Goal: Task Accomplishment & Management: Complete application form

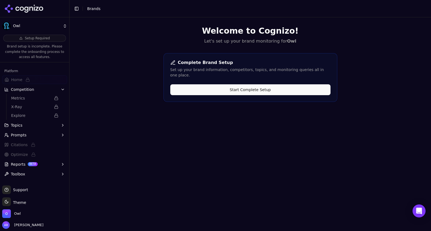
click at [224, 84] on button "Start Complete Setup" at bounding box center [250, 89] width 160 height 11
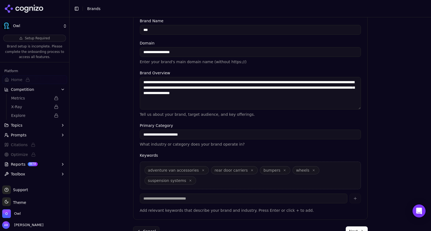
scroll to position [119, 0]
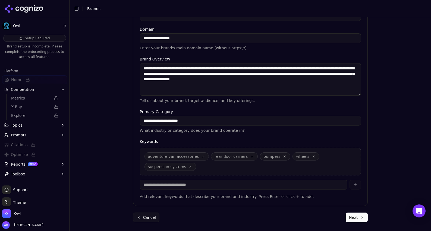
click at [244, 168] on div "adventure van accessories rear door carriers bumpers wheels suspension systems" at bounding box center [250, 162] width 221 height 28
click at [215, 165] on div "adventure van accessories rear door carriers bumpers wheels suspension systems" at bounding box center [250, 162] width 221 height 28
click at [256, 185] on input at bounding box center [243, 185] width 207 height 10
type input "*********"
type input "*****"
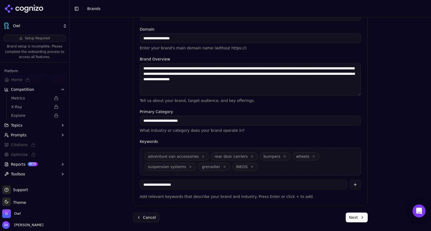
type input "**********"
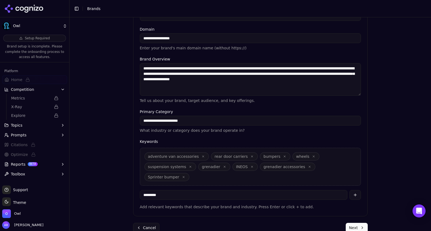
type input "**********"
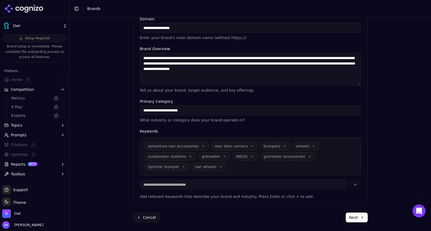
click at [284, 146] on icon "button" at bounding box center [285, 147] width 2 height 2
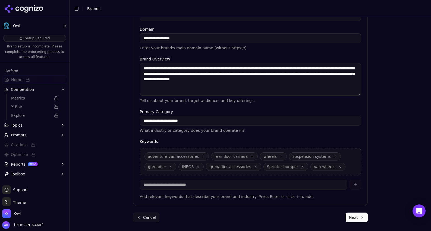
click at [279, 156] on icon "button" at bounding box center [280, 156] width 3 height 3
click at [175, 185] on input at bounding box center [243, 185] width 207 height 10
type input "**********"
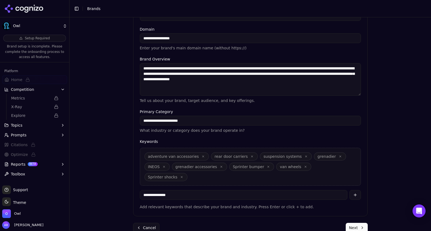
type input "**********"
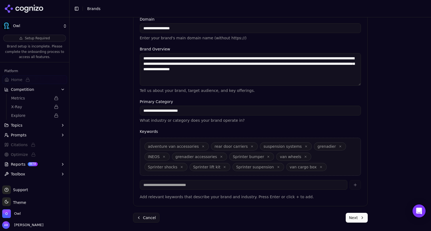
scroll to position [130, 0]
click at [233, 58] on textarea "**********" at bounding box center [250, 69] width 221 height 33
click at [289, 64] on textarea "**********" at bounding box center [250, 69] width 221 height 33
type textarea "**********"
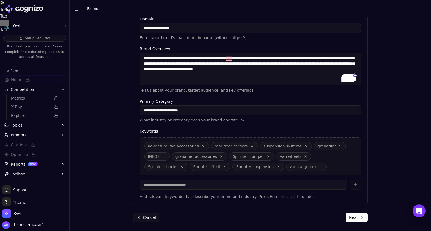
click at [356, 219] on button "Next" at bounding box center [357, 218] width 22 height 10
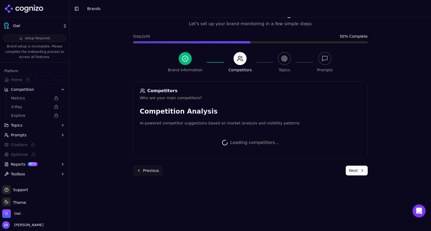
scroll to position [118, 0]
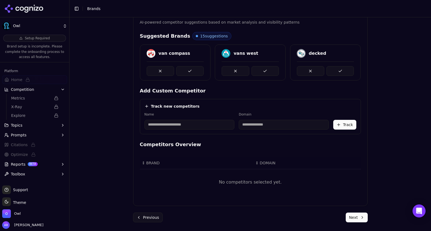
click at [342, 124] on button "Track" at bounding box center [344, 125] width 23 height 10
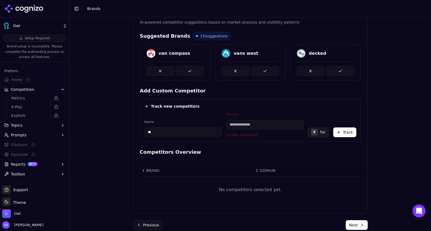
type input "*"
type input "********"
type input "**********"
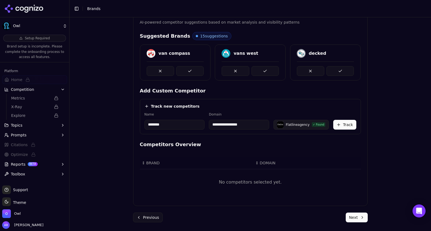
click at [182, 126] on input "********" at bounding box center [174, 125] width 60 height 10
type input "**********"
click at [343, 125] on button "Track" at bounding box center [344, 125] width 23 height 10
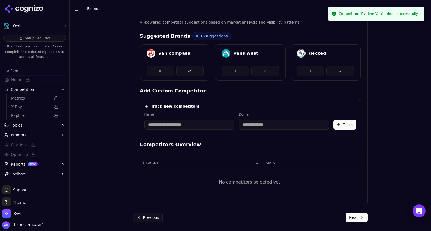
scroll to position [114, 0]
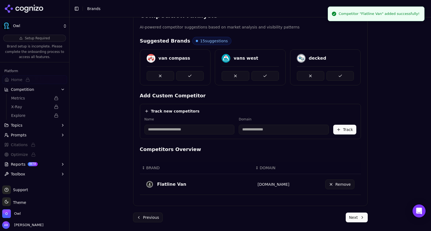
click at [176, 131] on input at bounding box center [189, 130] width 90 height 10
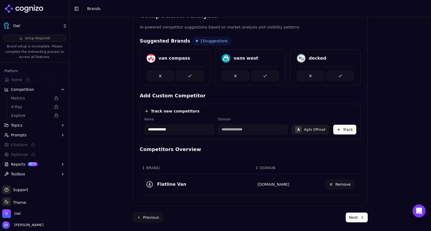
type input "**********"
click at [343, 130] on button "Track" at bounding box center [344, 130] width 23 height 10
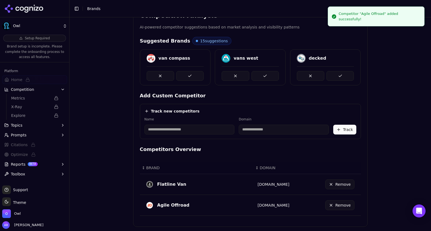
click at [175, 130] on input at bounding box center [189, 130] width 90 height 10
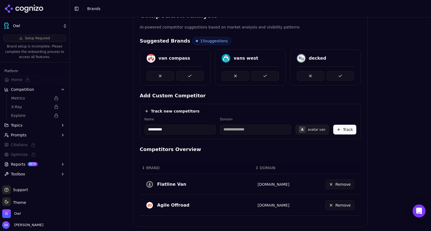
click at [170, 128] on input "**********" at bounding box center [179, 130] width 71 height 10
type input "**********"
click at [344, 130] on button "Track" at bounding box center [344, 130] width 23 height 10
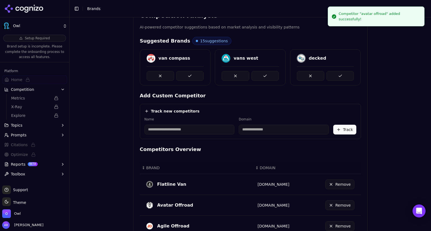
click at [175, 131] on input at bounding box center [189, 130] width 90 height 10
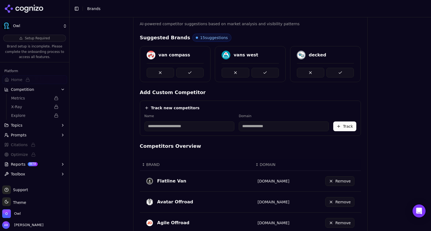
scroll to position [114, 0]
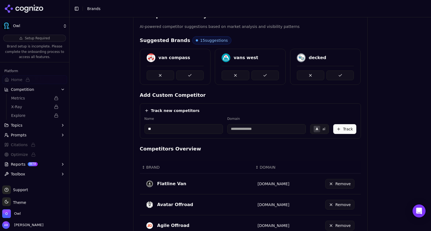
type input "*"
type input "*********"
type input "**********"
click at [343, 130] on button "Track" at bounding box center [344, 129] width 23 height 10
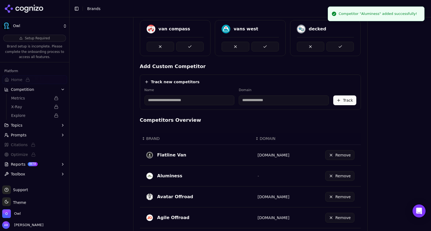
scroll to position [140, 0]
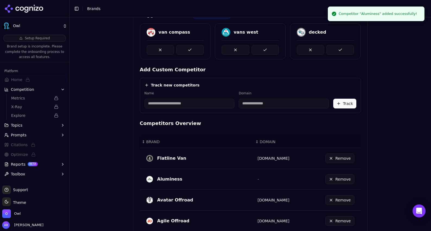
click at [161, 103] on input at bounding box center [189, 104] width 90 height 10
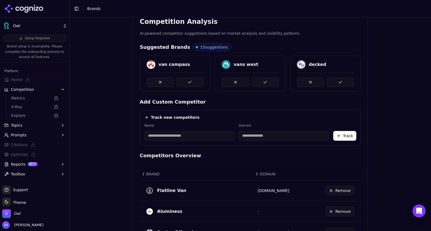
scroll to position [52, 0]
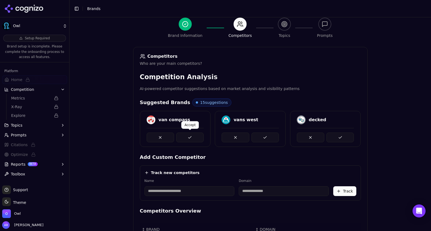
click at [196, 134] on button at bounding box center [189, 138] width 27 height 10
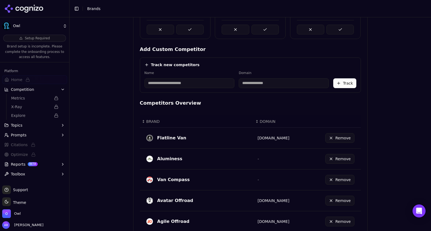
scroll to position [197, 0]
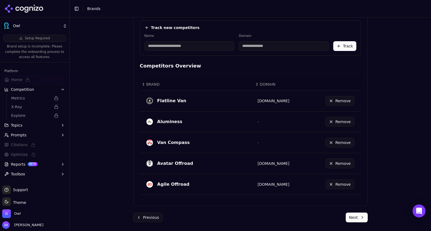
click at [358, 218] on button "Next" at bounding box center [357, 218] width 22 height 10
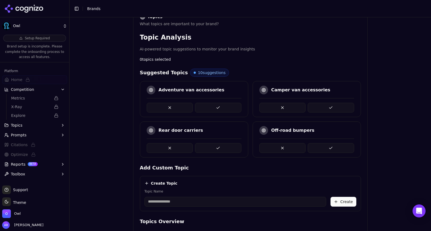
scroll to position [87, 0]
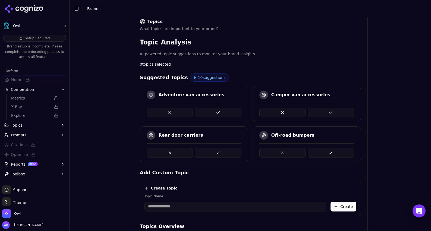
click at [215, 111] on button at bounding box center [218, 113] width 46 height 10
click at [336, 110] on button at bounding box center [331, 113] width 46 height 10
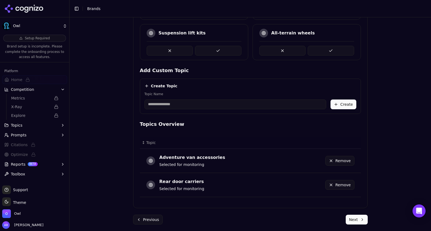
scroll to position [191, 0]
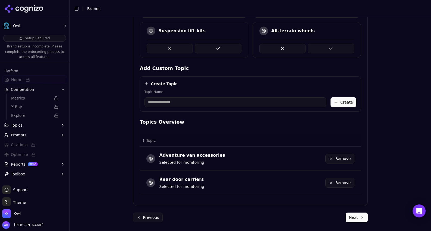
click at [186, 103] on input "Topic Name" at bounding box center [235, 102] width 182 height 10
type input "**********"
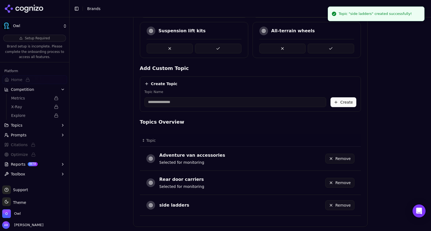
click at [170, 100] on input "Topic Name" at bounding box center [235, 102] width 182 height 10
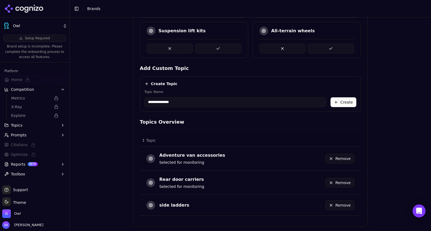
type input "**********"
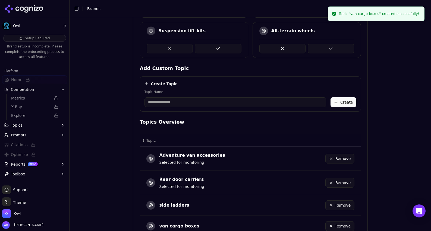
click at [208, 101] on input "Topic Name" at bounding box center [235, 102] width 182 height 10
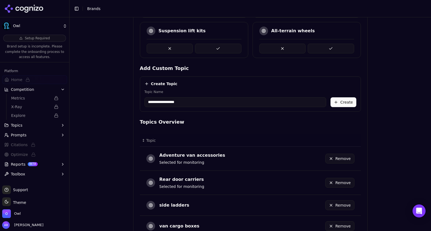
type input "**********"
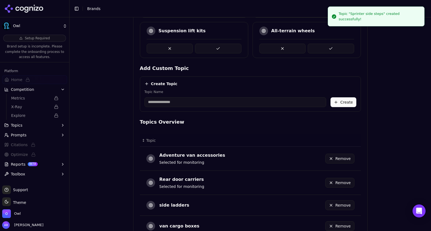
click at [180, 103] on input "Topic Name" at bounding box center [235, 102] width 182 height 10
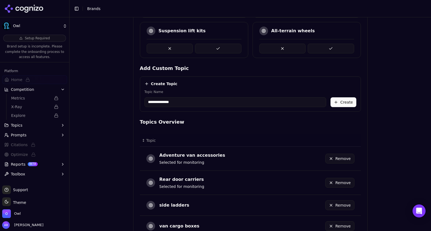
type input "**********"
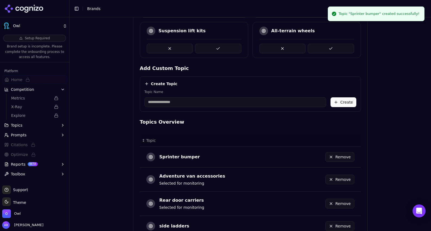
click at [163, 105] on input "Topic Name" at bounding box center [235, 102] width 182 height 10
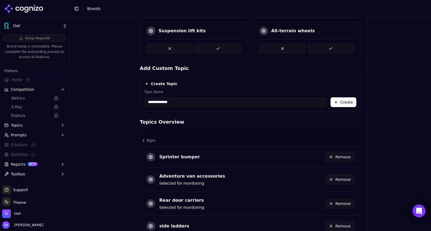
type input "**********"
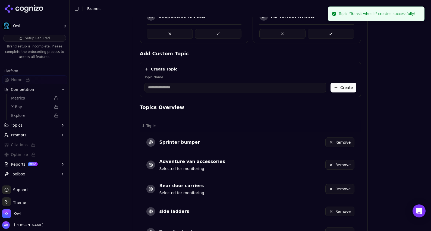
scroll to position [208, 0]
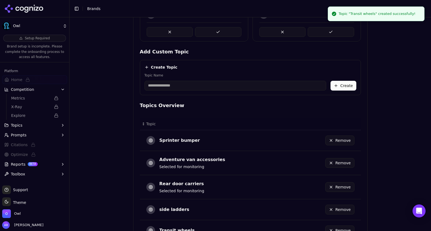
click at [185, 90] on input "Topic Name" at bounding box center [235, 86] width 182 height 10
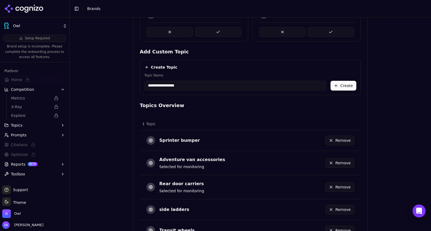
type input "**********"
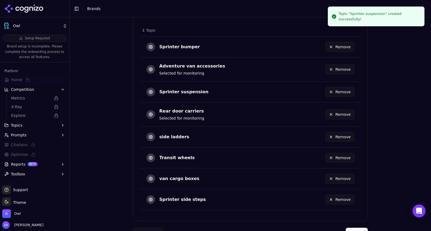
scroll to position [317, 0]
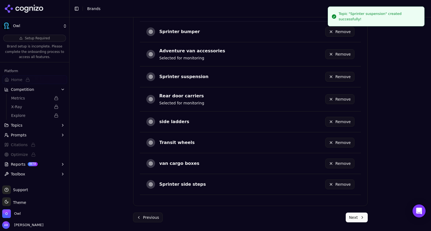
click at [355, 214] on button "Next" at bounding box center [357, 218] width 22 height 10
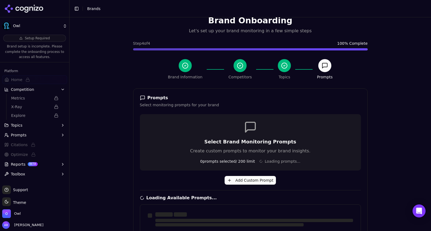
scroll to position [0, 0]
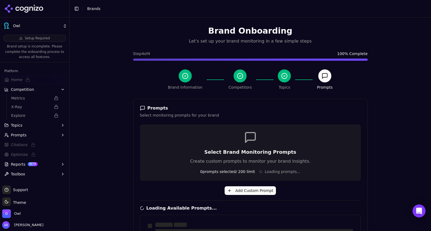
click at [20, 124] on span "Topics" at bounding box center [17, 125] width 12 height 5
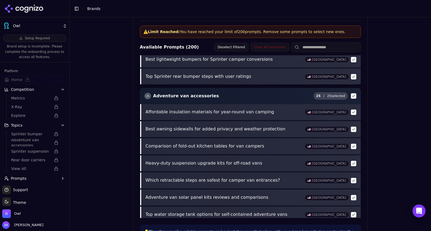
scroll to position [415, 0]
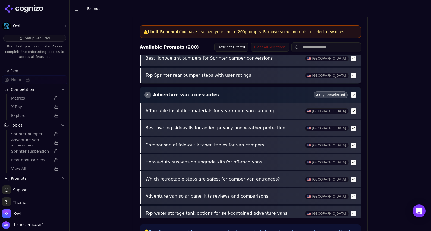
click at [352, 111] on button "button" at bounding box center [353, 111] width 5 height 5
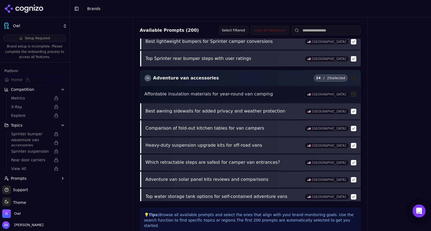
scroll to position [418, 0]
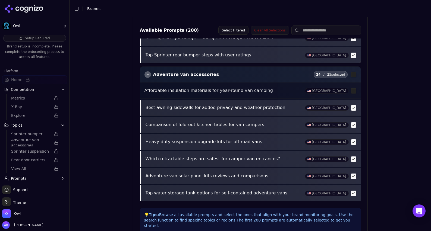
click at [352, 109] on button "button" at bounding box center [353, 107] width 5 height 5
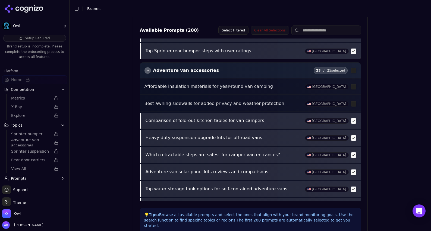
scroll to position [425, 0]
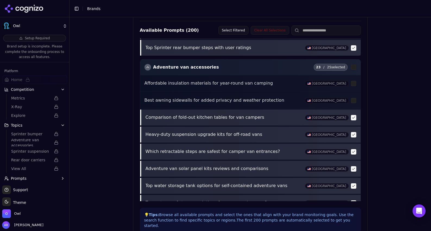
click at [354, 118] on button "button" at bounding box center [353, 117] width 5 height 5
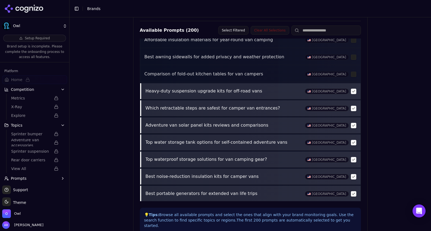
scroll to position [469, 0]
click at [354, 108] on button "button" at bounding box center [353, 107] width 5 height 5
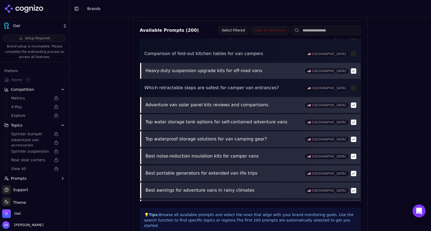
scroll to position [490, 0]
click at [354, 107] on button "button" at bounding box center [353, 104] width 5 height 5
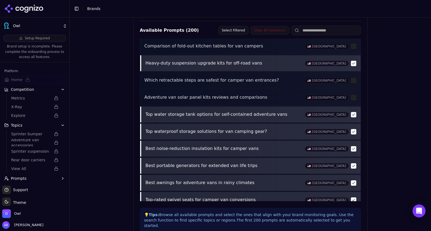
scroll to position [498, 0]
click at [354, 114] on button "button" at bounding box center [353, 113] width 5 height 5
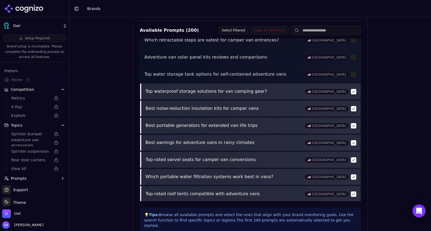
scroll to position [538, 0]
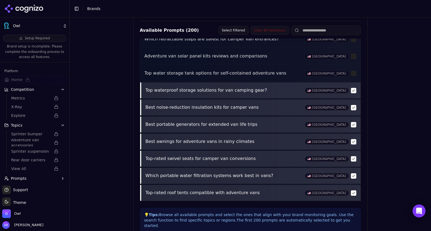
click at [353, 106] on button "button" at bounding box center [353, 107] width 5 height 5
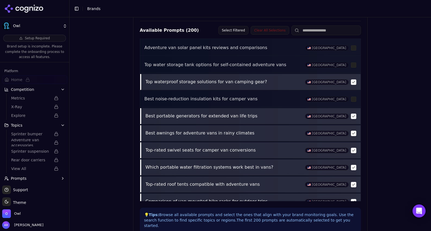
scroll to position [551, 0]
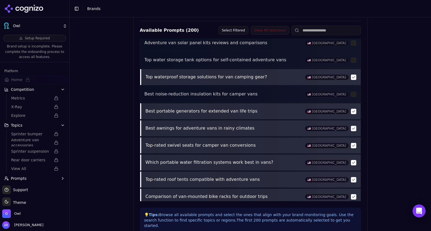
click at [353, 110] on button "button" at bounding box center [353, 111] width 5 height 5
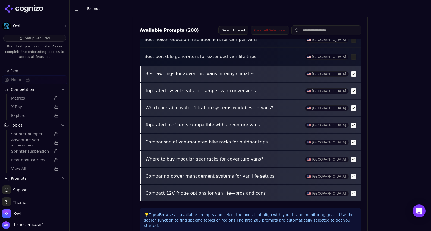
scroll to position [607, 0]
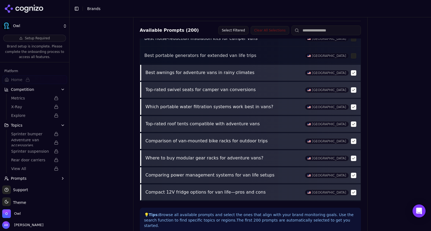
click at [353, 107] on button "button" at bounding box center [353, 107] width 5 height 5
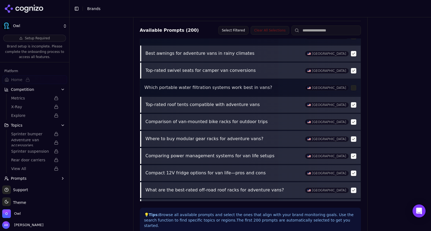
scroll to position [627, 0]
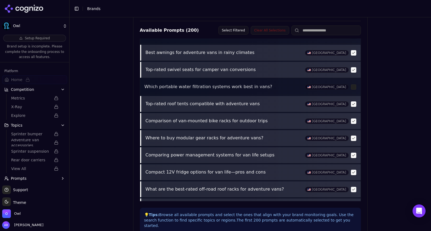
click at [354, 104] on button "button" at bounding box center [353, 104] width 5 height 5
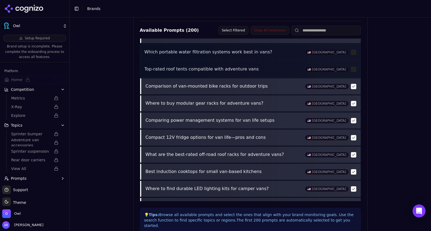
scroll to position [667, 0]
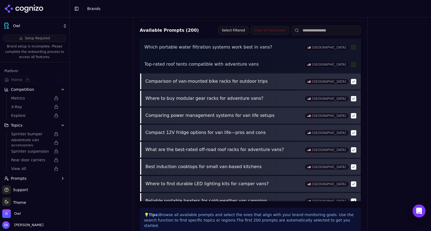
click at [353, 116] on button "button" at bounding box center [353, 115] width 5 height 5
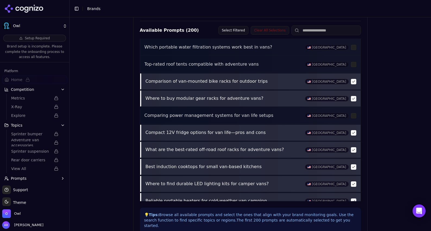
scroll to position [676, 0]
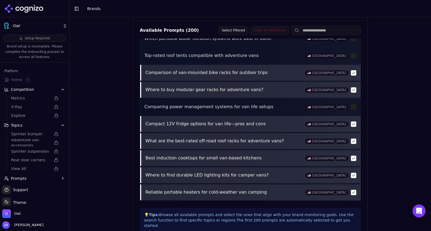
click at [354, 125] on button "button" at bounding box center [353, 124] width 5 height 5
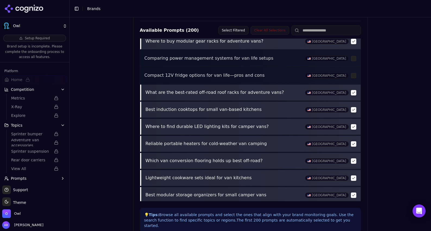
scroll to position [727, 0]
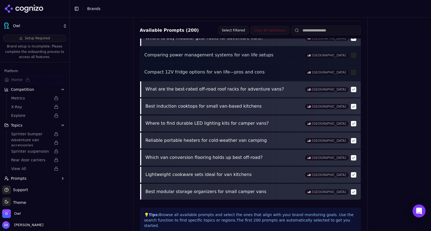
click at [353, 106] on button "button" at bounding box center [353, 106] width 5 height 5
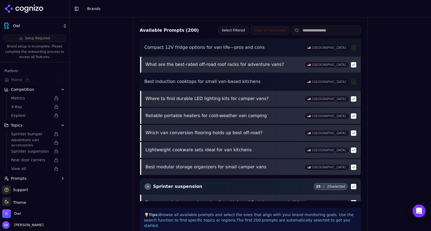
scroll to position [753, 0]
click at [353, 116] on button "button" at bounding box center [353, 115] width 5 height 5
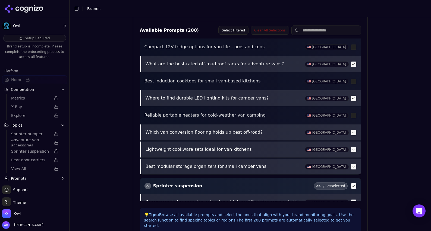
click at [353, 131] on button "button" at bounding box center [353, 132] width 5 height 5
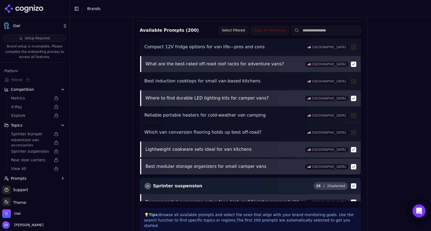
scroll to position [759, 0]
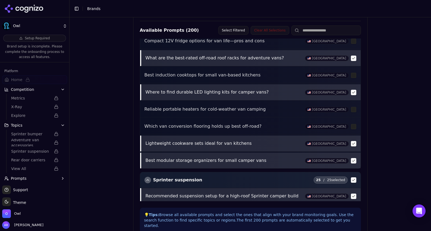
click at [352, 143] on button "button" at bounding box center [353, 143] width 5 height 5
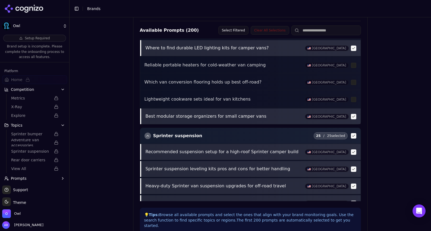
scroll to position [803, 0]
click at [352, 116] on button "button" at bounding box center [353, 116] width 5 height 5
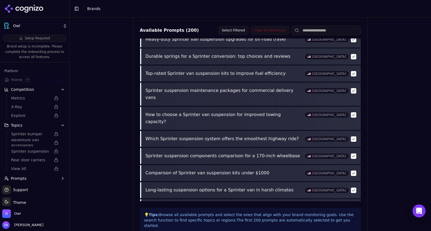
scroll to position [950, 0]
click at [355, 75] on button "button" at bounding box center [353, 73] width 5 height 5
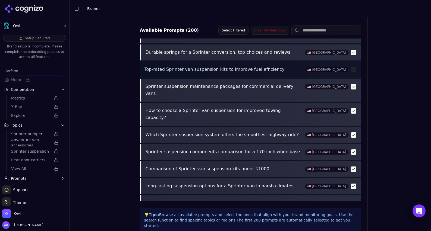
scroll to position [956, 0]
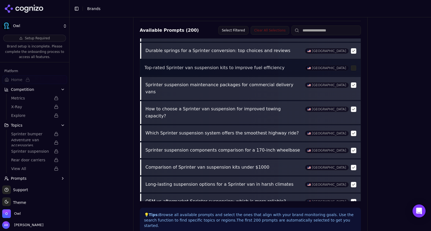
click at [352, 85] on button "button" at bounding box center [353, 85] width 5 height 5
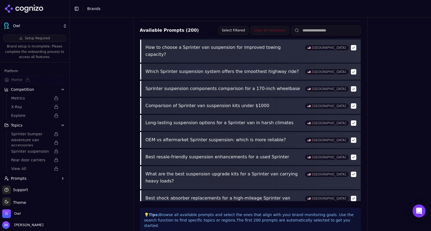
scroll to position [1019, 0]
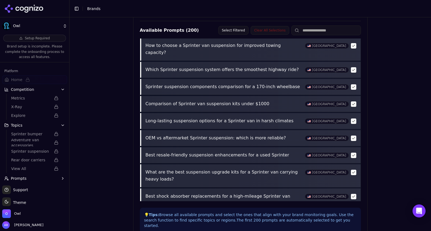
click at [353, 102] on button "button" at bounding box center [353, 104] width 5 height 5
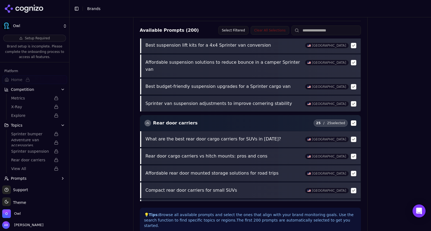
scroll to position [1290, 0]
click at [354, 137] on button "button" at bounding box center [353, 139] width 5 height 5
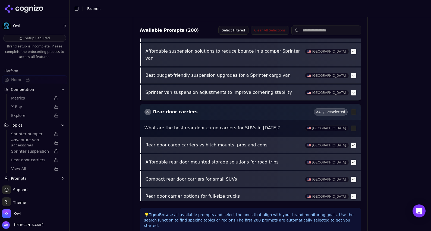
scroll to position [1303, 0]
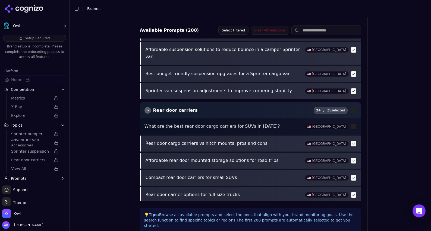
click at [176, 107] on button "Rear door carriers" at bounding box center [170, 110] width 53 height 7
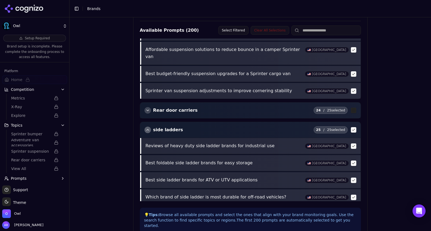
click at [176, 107] on button "Rear door carriers" at bounding box center [170, 110] width 53 height 7
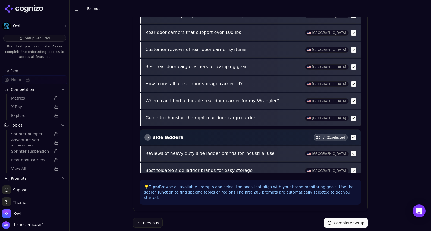
scroll to position [1702, 0]
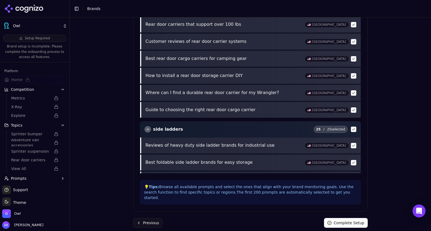
click at [353, 143] on button "button" at bounding box center [353, 145] width 5 height 5
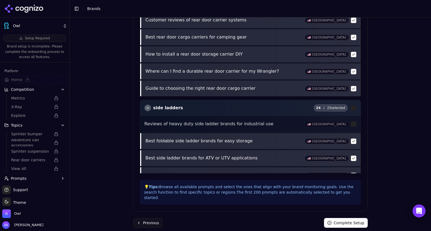
scroll to position [1725, 0]
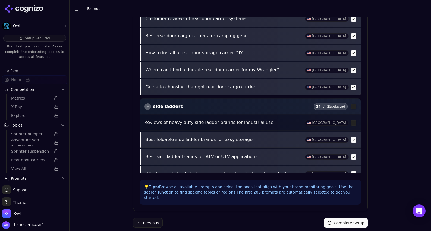
click at [354, 137] on button "button" at bounding box center [353, 139] width 5 height 5
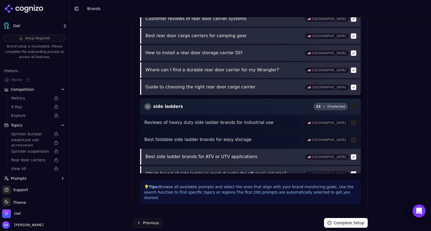
click at [354, 149] on div "Best side ladder brands for ATV or UTV applications [GEOGRAPHIC_DATA]" at bounding box center [250, 157] width 220 height 16
click at [354, 155] on button "button" at bounding box center [353, 157] width 5 height 5
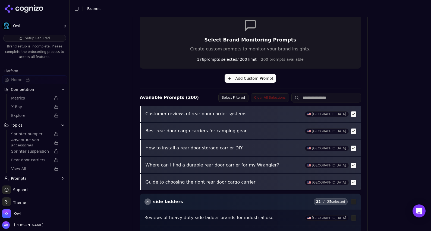
scroll to position [0, 0]
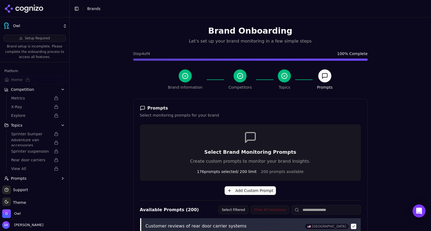
click at [283, 78] on icon at bounding box center [284, 76] width 7 height 7
click at [20, 125] on span "Topics" at bounding box center [17, 125] width 12 height 5
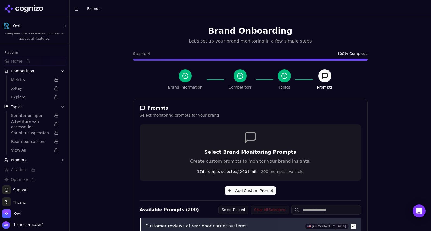
scroll to position [19, 0]
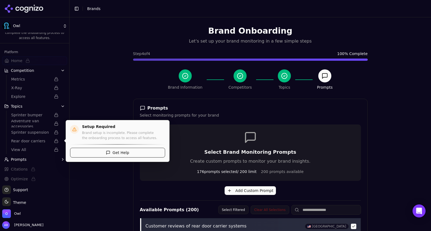
click at [23, 142] on span "Rear door carriers" at bounding box center [31, 140] width 40 height 5
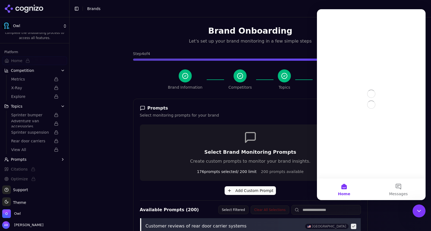
scroll to position [0, 0]
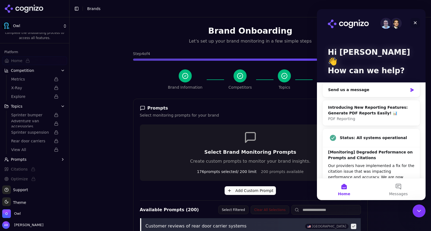
click at [417, 21] on icon "Close" at bounding box center [415, 23] width 4 height 4
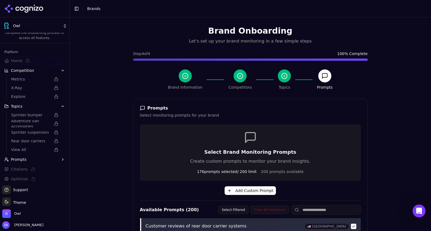
click at [97, 184] on div "Brand Onboarding Let's set up your brand monitoring in a few simple steps Step …" at bounding box center [250, 132] width 361 height 231
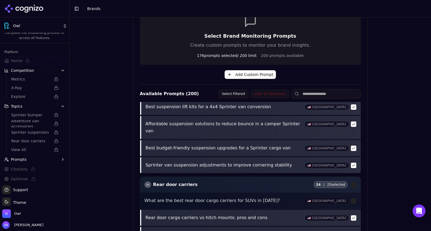
scroll to position [1293, 0]
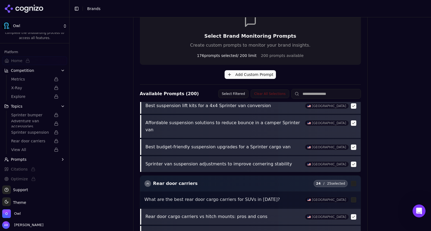
click at [342, 180] on span "24 / 25 selected" at bounding box center [331, 183] width 34 height 7
click at [352, 181] on carriers "button" at bounding box center [353, 183] width 5 height 5
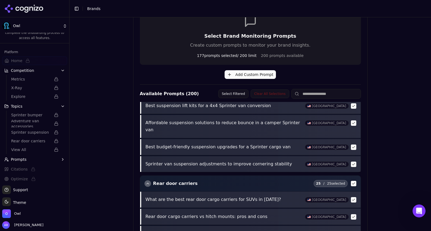
click at [352, 181] on carriers "button" at bounding box center [353, 183] width 5 height 5
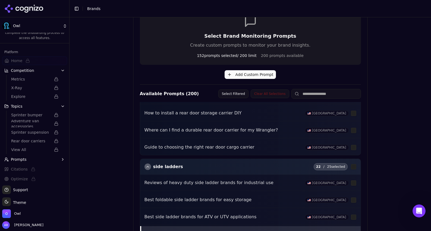
scroll to position [1748, 0]
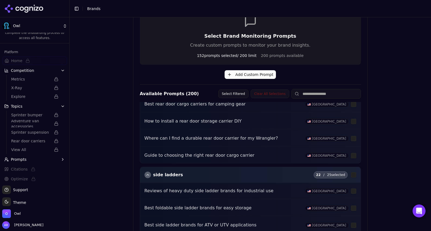
click at [353, 172] on ladders "button" at bounding box center [353, 174] width 5 height 5
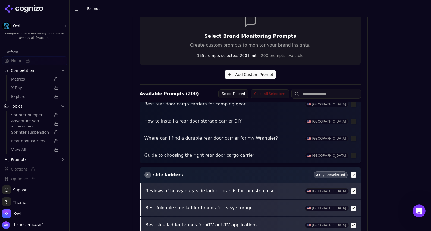
click at [353, 172] on ladders "button" at bounding box center [353, 174] width 5 height 5
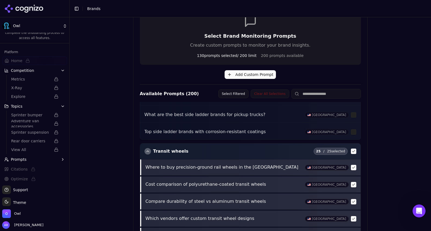
scroll to position [2210, 0]
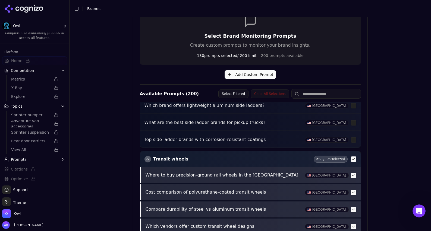
click at [355, 173] on button "button" at bounding box center [353, 175] width 5 height 5
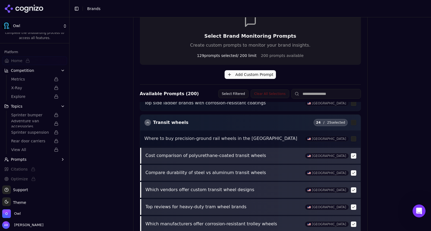
scroll to position [2201, 0]
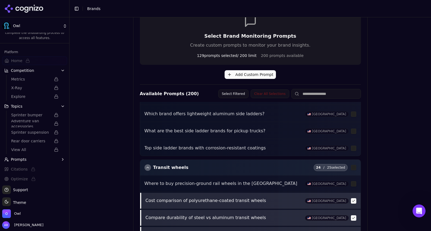
click at [339, 164] on span "24 / 25 selected" at bounding box center [331, 167] width 34 height 7
click at [351, 165] on wheels "button" at bounding box center [353, 167] width 5 height 5
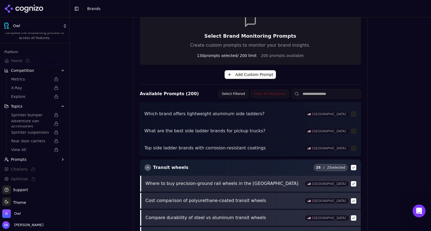
click at [351, 165] on wheels "button" at bounding box center [353, 167] width 5 height 5
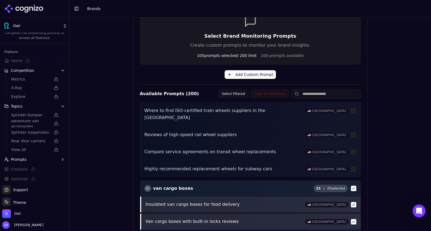
scroll to position [2667, 0]
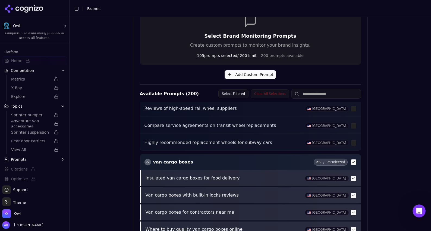
click at [352, 176] on button "button" at bounding box center [353, 178] width 5 height 5
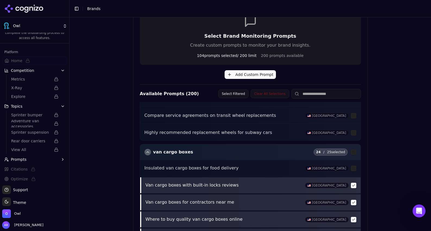
scroll to position [2679, 0]
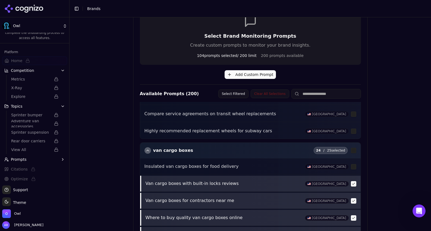
click at [353, 198] on button "button" at bounding box center [353, 200] width 5 height 5
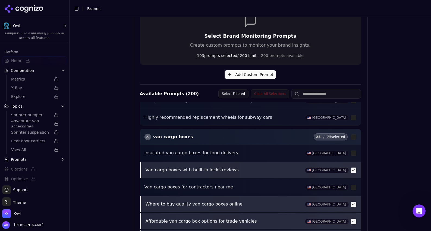
scroll to position [2693, 0]
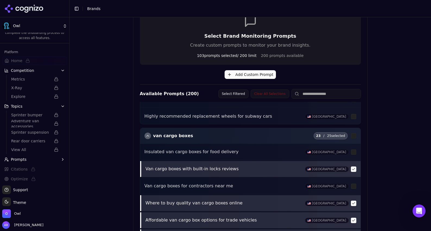
click at [354, 201] on button "button" at bounding box center [353, 203] width 5 height 5
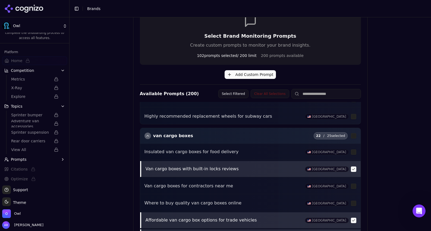
click at [354, 213] on div "Affordable van cargo box options for trade vehicles [GEOGRAPHIC_DATA]" at bounding box center [250, 221] width 220 height 16
click at [354, 218] on button "button" at bounding box center [353, 220] width 5 height 5
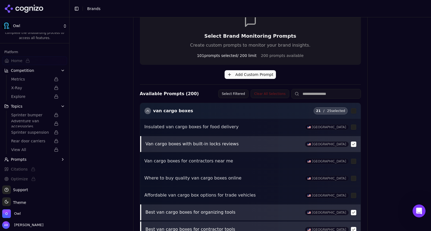
click at [354, 210] on button "button" at bounding box center [353, 212] width 5 height 5
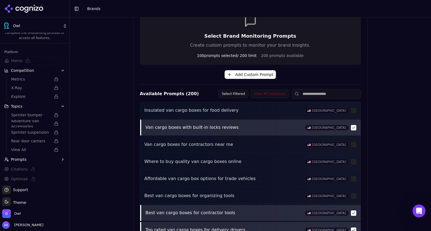
scroll to position [2737, 0]
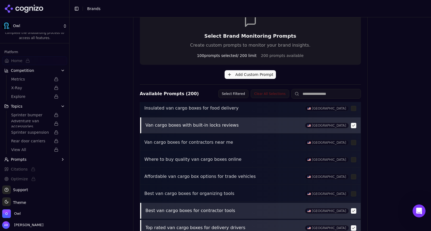
click at [353, 209] on button "button" at bounding box center [353, 211] width 5 height 5
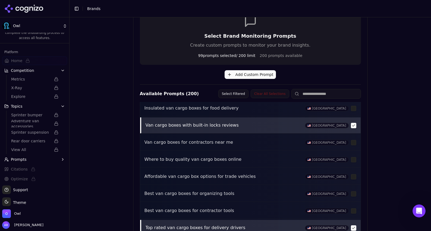
click at [353, 226] on button "button" at bounding box center [353, 228] width 5 height 5
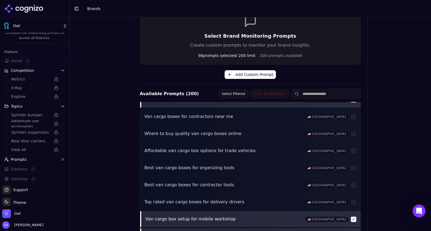
scroll to position [2765, 0]
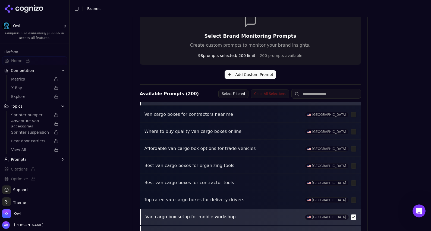
click at [353, 215] on button "button" at bounding box center [353, 217] width 5 height 5
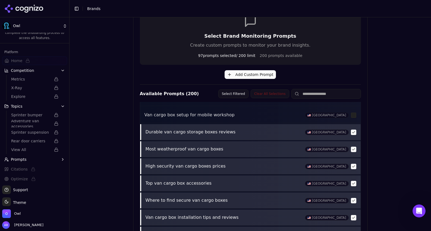
scroll to position [2884, 0]
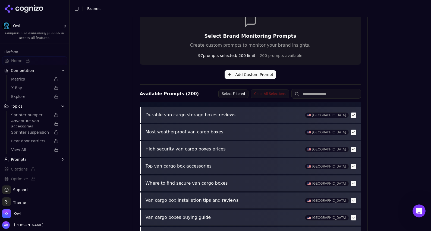
click at [353, 198] on button "button" at bounding box center [353, 200] width 5 height 5
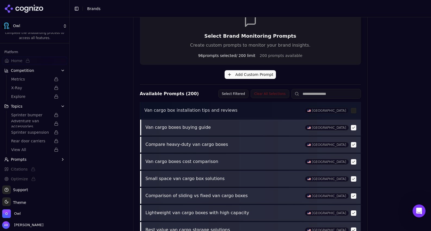
scroll to position [2974, 0]
click at [354, 194] on button "button" at bounding box center [353, 196] width 5 height 5
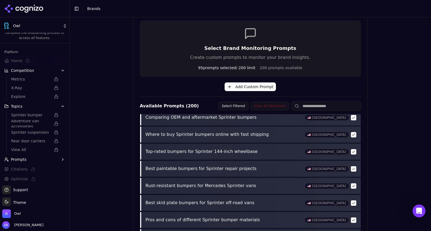
scroll to position [216, 0]
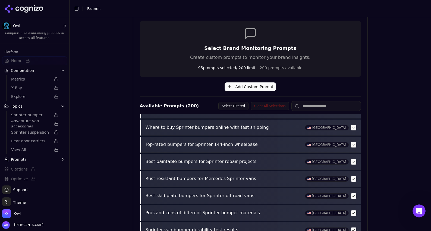
click at [351, 163] on button "button" at bounding box center [353, 161] width 5 height 5
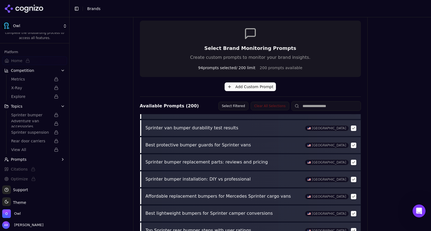
scroll to position [321, 0]
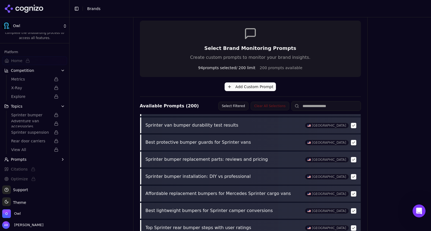
click at [355, 125] on button "button" at bounding box center [353, 125] width 5 height 5
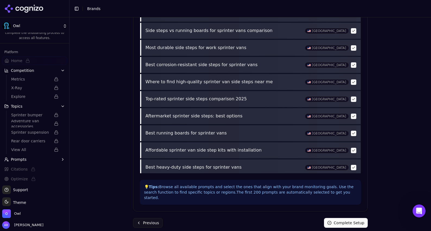
scroll to position [3406, 0]
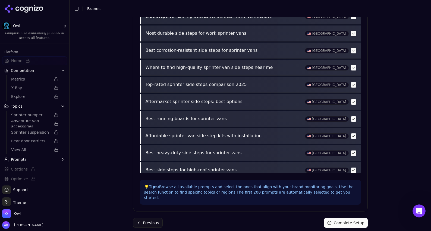
click at [349, 219] on button "Complete Setup" at bounding box center [346, 223] width 44 height 10
click at [21, 106] on span "Topics" at bounding box center [17, 106] width 12 height 5
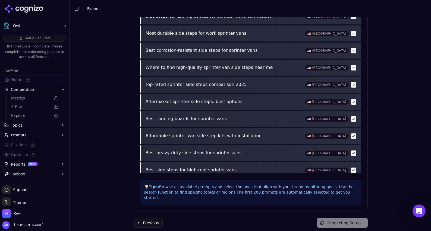
click at [16, 127] on span "Topics" at bounding box center [17, 125] width 12 height 5
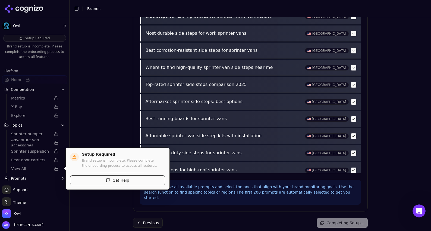
click at [17, 170] on span "View All" at bounding box center [31, 168] width 40 height 5
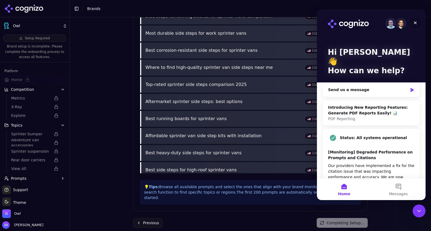
click at [416, 23] on icon "Close" at bounding box center [415, 23] width 4 height 4
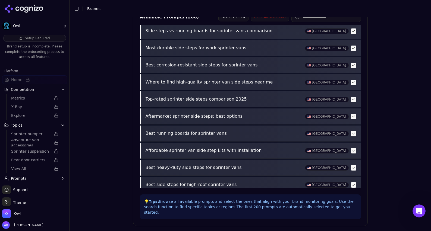
scroll to position [208, 0]
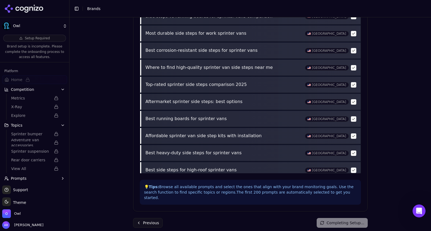
click at [354, 185] on button "button" at bounding box center [353, 187] width 5 height 5
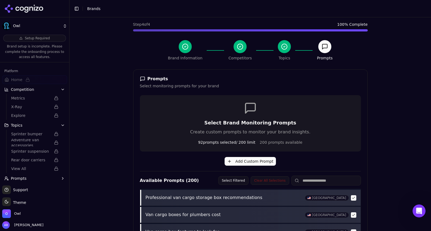
scroll to position [0, 0]
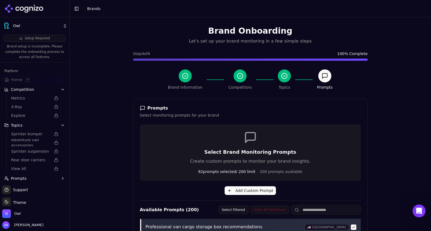
type button "on"
